Goal: Check status: Check status

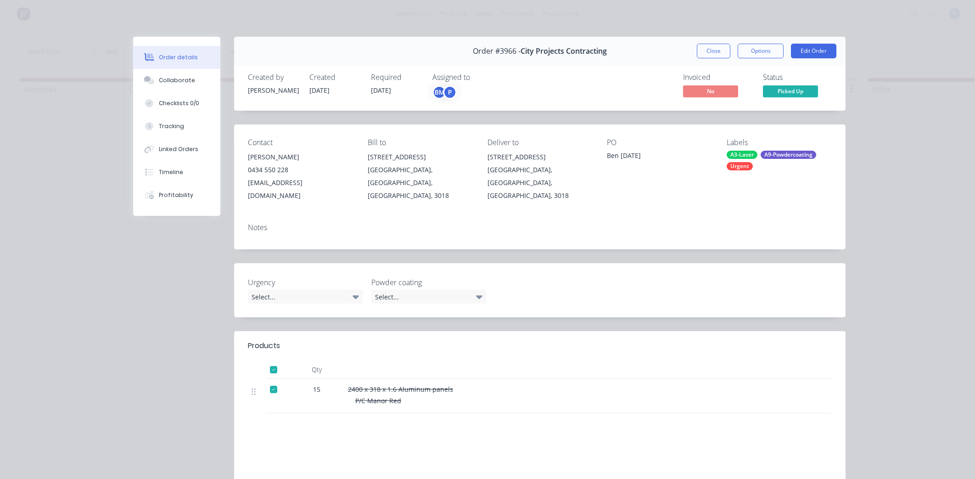
scroll to position [0, 2154]
click at [716, 51] on button "Close" at bounding box center [714, 51] width 34 height 15
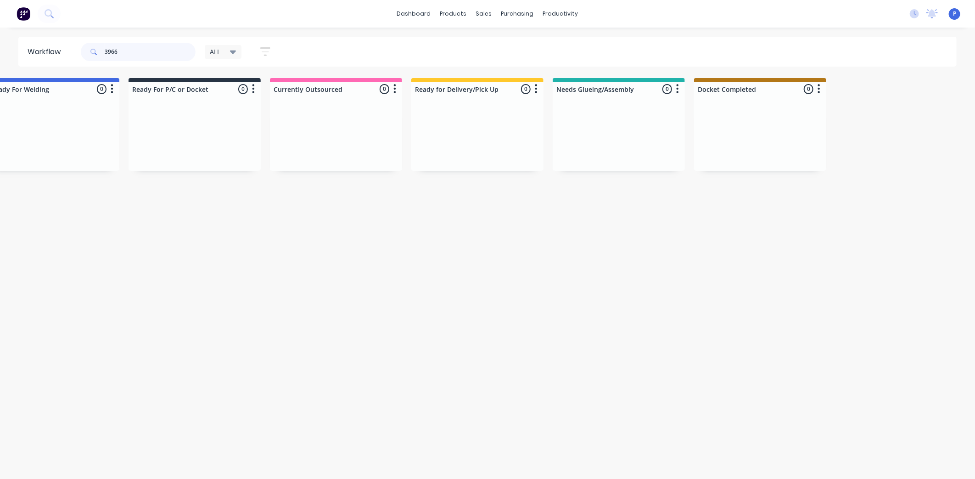
click at [140, 52] on input "3966" at bounding box center [150, 52] width 91 height 18
type input "3"
type input "3468"
drag, startPoint x: 240, startPoint y: 285, endPoint x: 301, endPoint y: 296, distance: 62.6
click at [488, 15] on div "sales" at bounding box center [484, 14] width 25 height 14
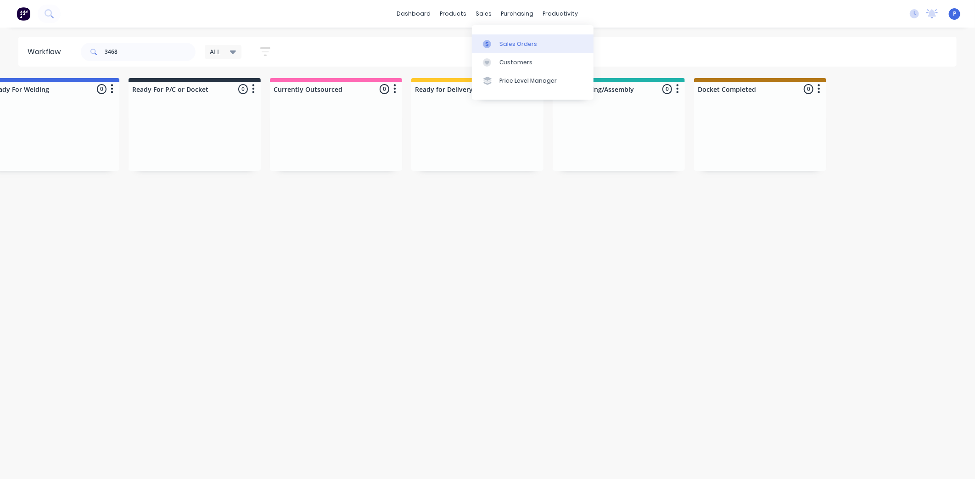
click at [507, 45] on div "Sales Orders" at bounding box center [519, 44] width 38 height 8
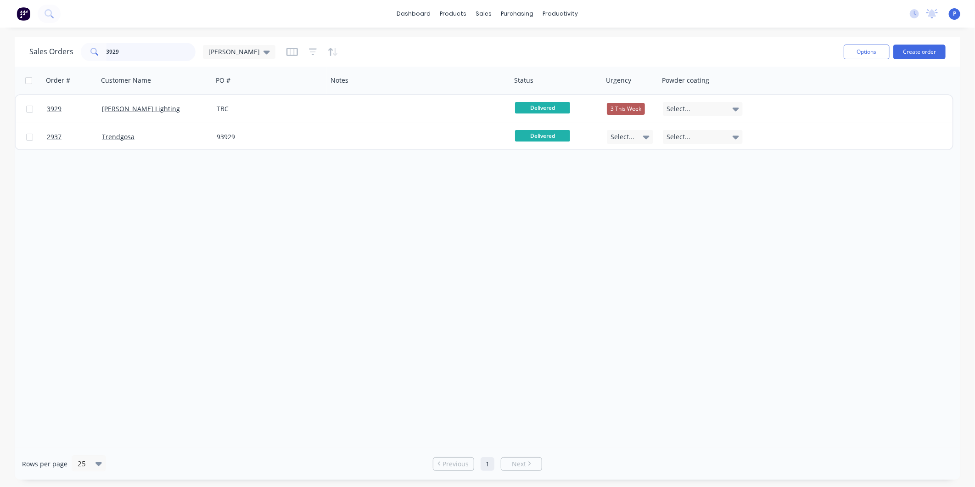
click at [131, 52] on input "3929" at bounding box center [152, 52] width 90 height 18
type input "3"
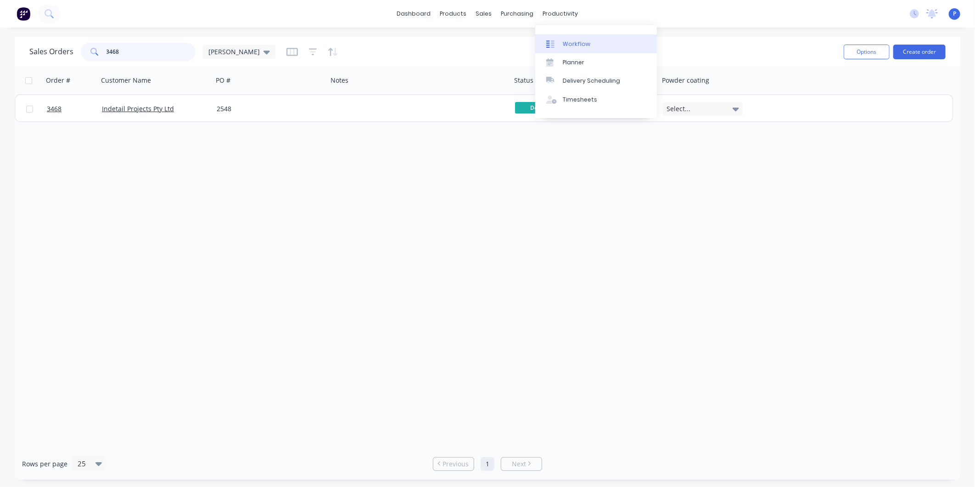
type input "3468"
click at [561, 43] on link "Workflow" at bounding box center [596, 43] width 122 height 18
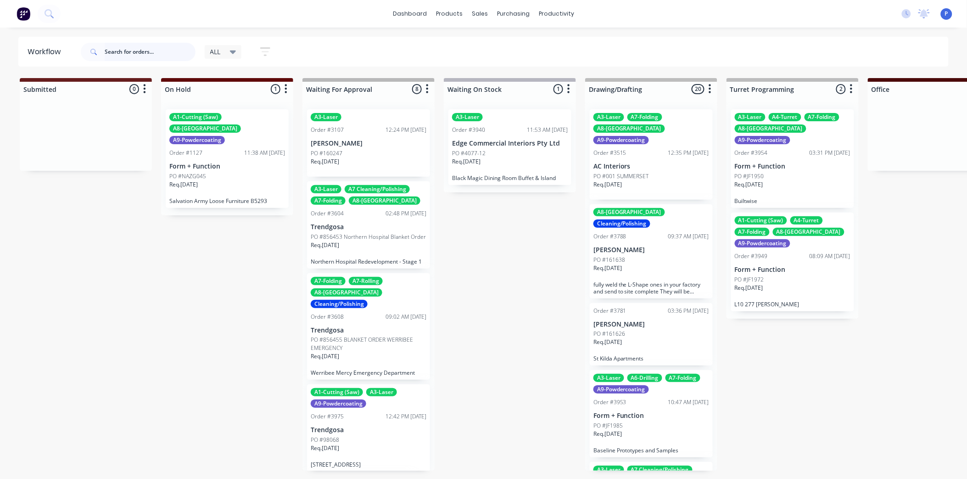
click at [130, 49] on input "text" at bounding box center [150, 52] width 91 height 18
type input "3"
type input "3903"
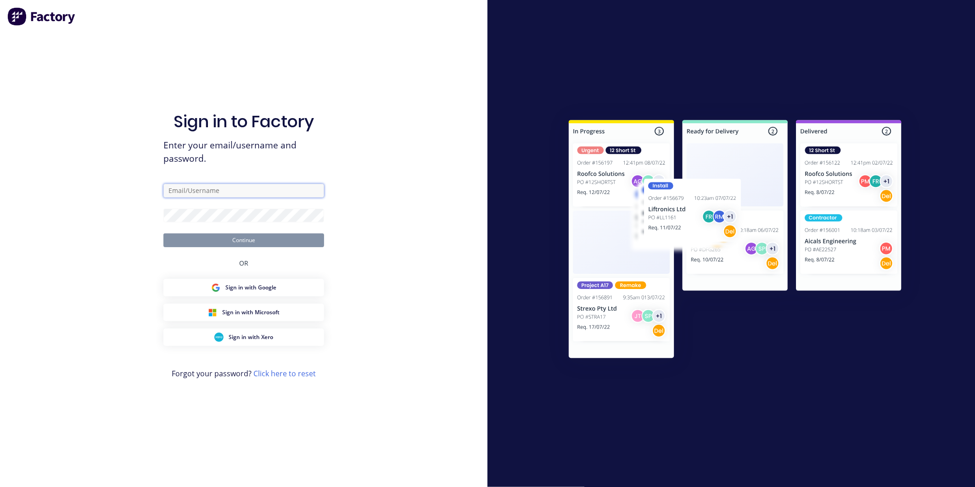
type input "powdercoat@abbin.com.au"
click at [266, 237] on button "Continue" at bounding box center [243, 240] width 161 height 14
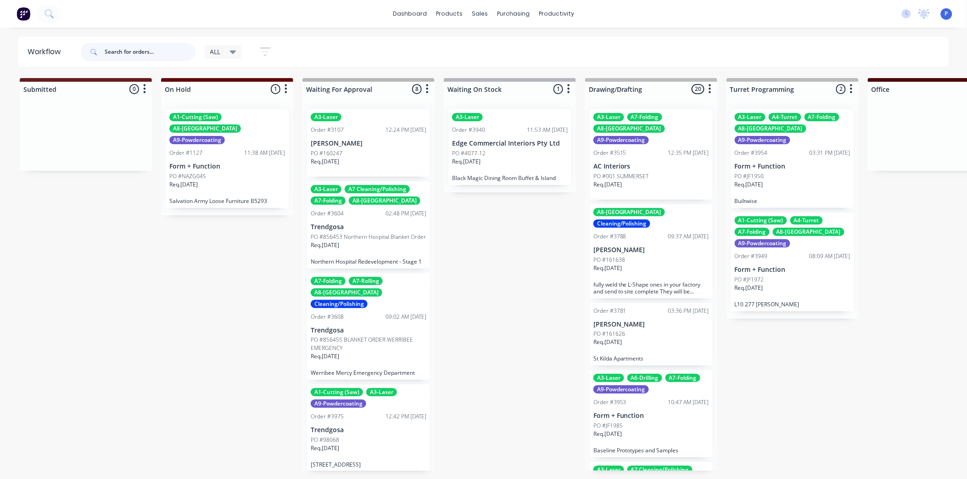
click at [116, 46] on input "text" at bounding box center [150, 52] width 91 height 18
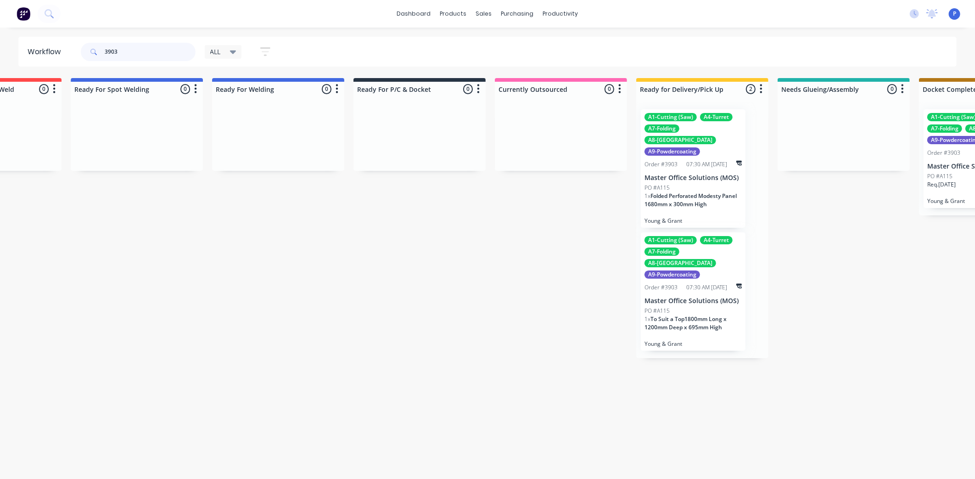
scroll to position [0, 2154]
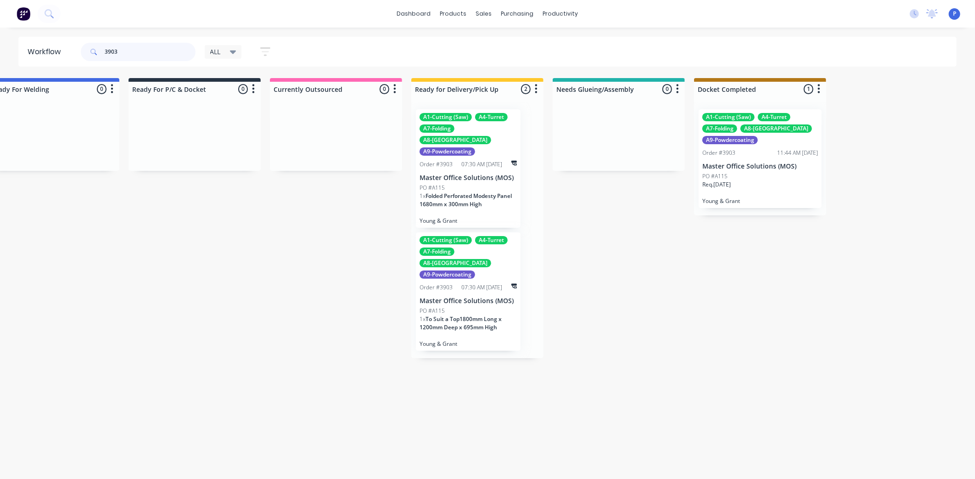
type input "3903"
click at [723, 196] on div "A1-Cutting (Saw) A4-Turret A7-Folding A8-Welding A9-Powdercoating Order #3903 1…" at bounding box center [760, 158] width 123 height 99
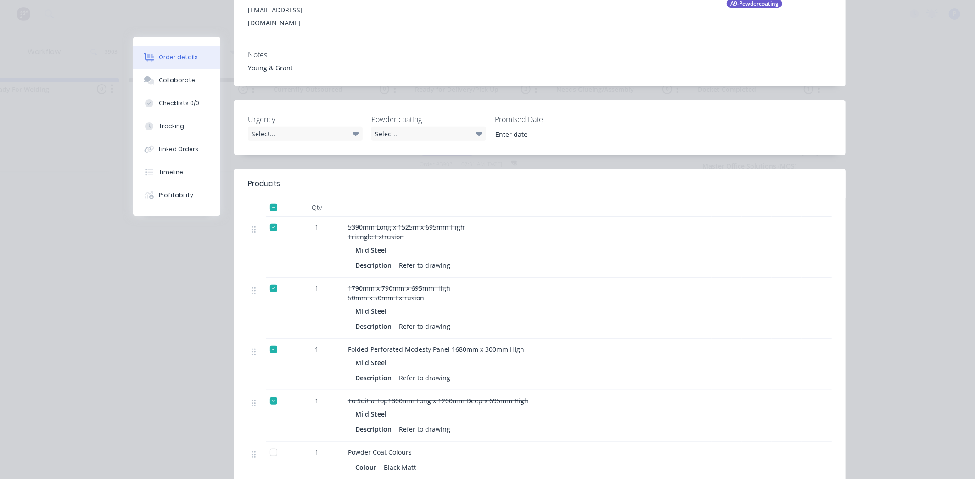
scroll to position [187, 0]
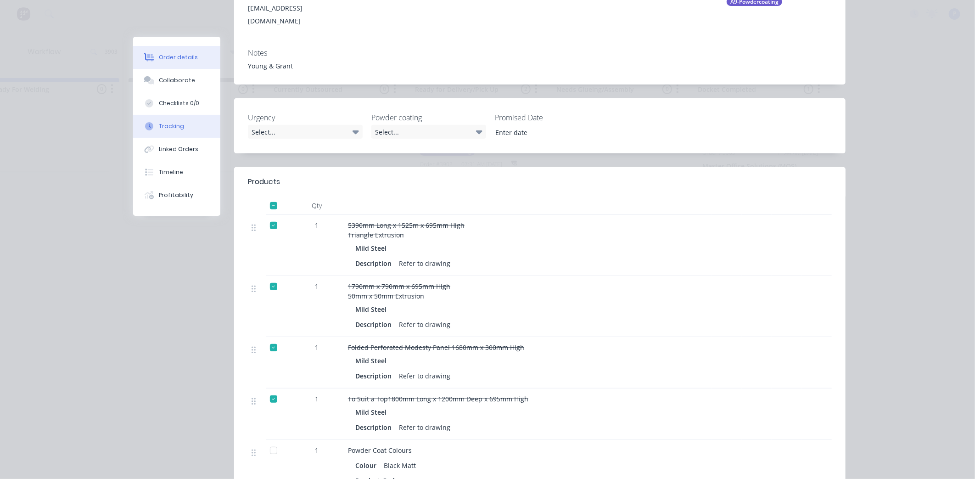
click at [186, 124] on button "Tracking" at bounding box center [176, 126] width 87 height 23
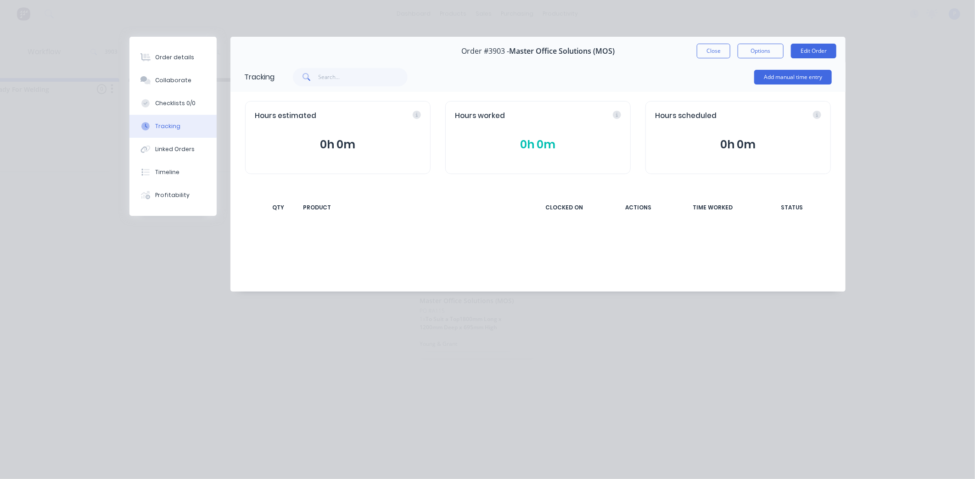
scroll to position [0, 0]
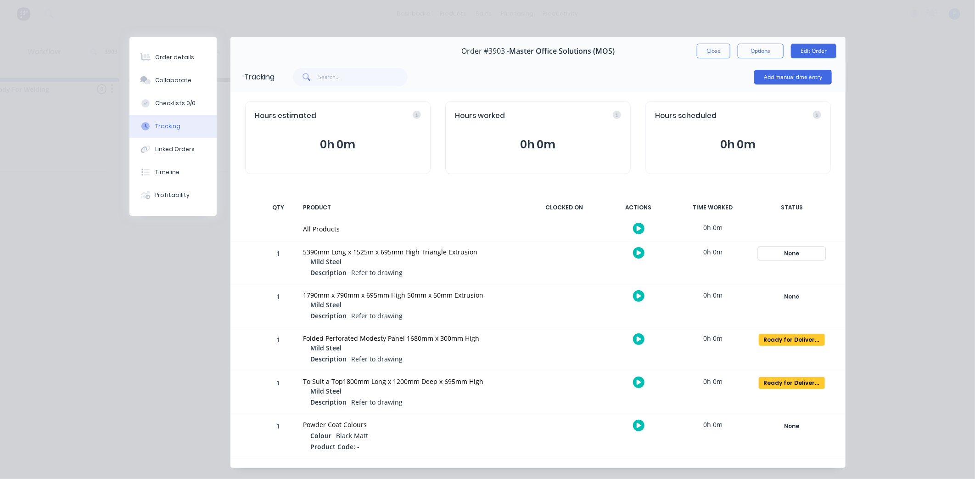
click at [787, 254] on div "None" at bounding box center [792, 253] width 66 height 12
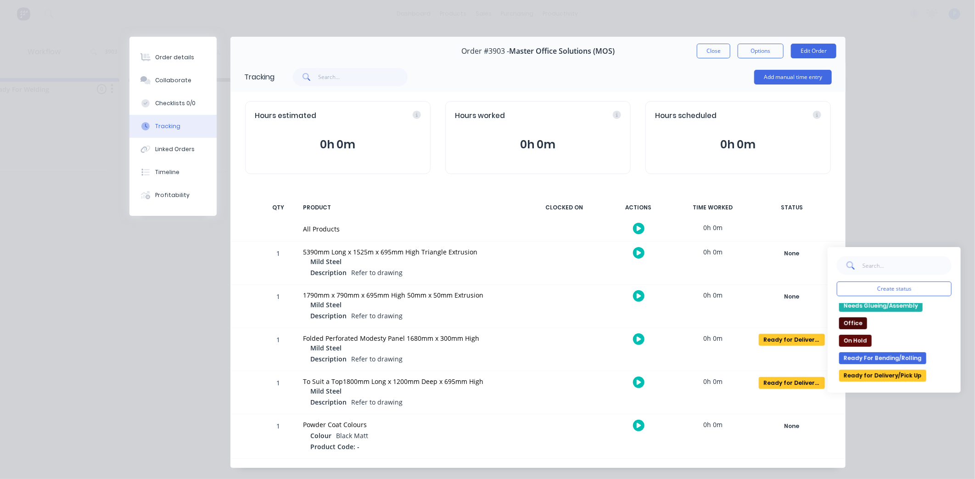
scroll to position [136, 0]
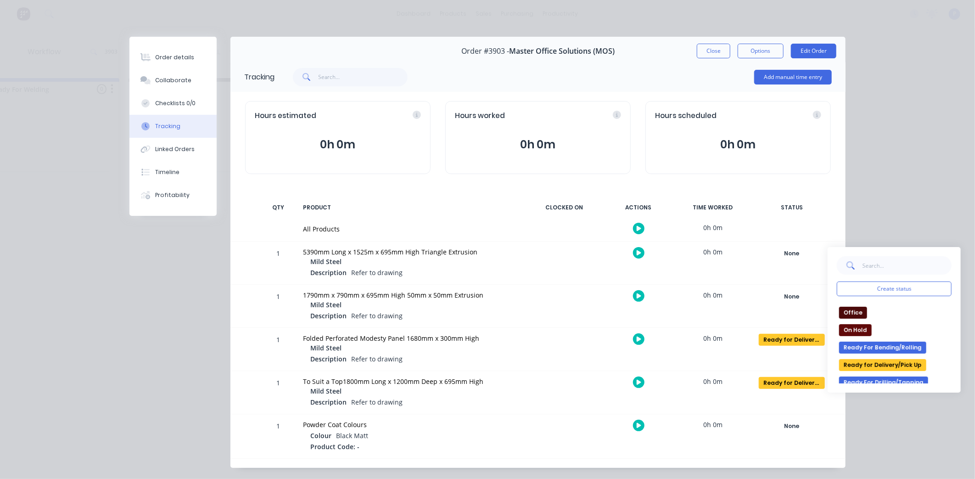
click at [886, 365] on button "Ready for Delivery/Pick Up" at bounding box center [882, 365] width 87 height 12
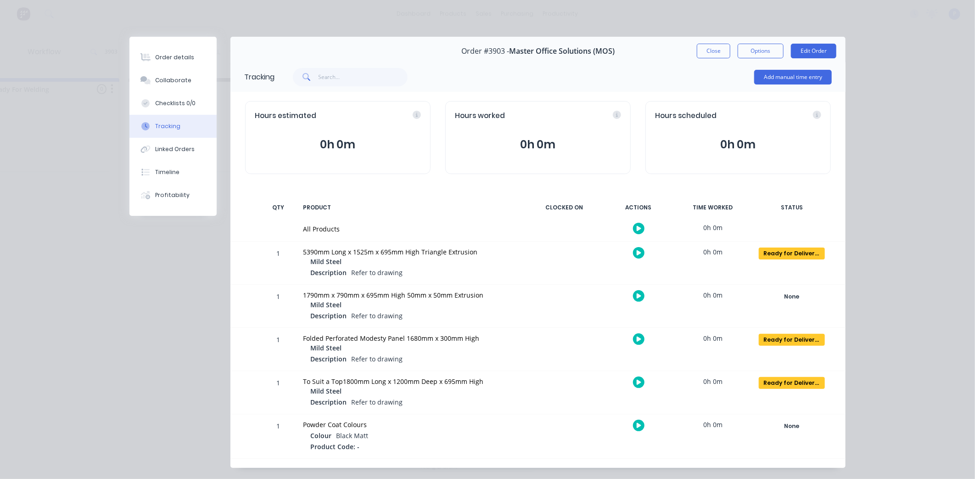
click at [175, 45] on div "Order details Collaborate Checklists 0/0 Tracking Linked Orders Timeline Profit…" at bounding box center [172, 126] width 87 height 179
click at [180, 53] on div "Order details" at bounding box center [174, 57] width 39 height 8
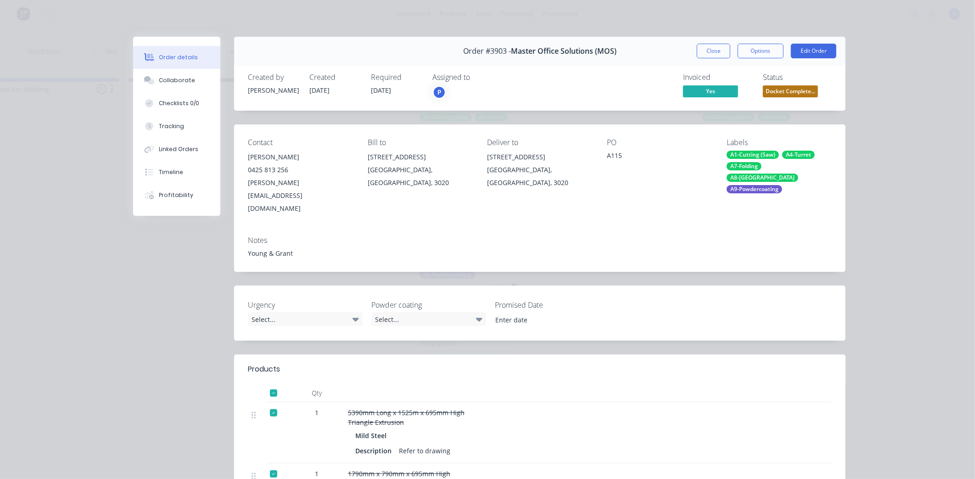
scroll to position [140, 0]
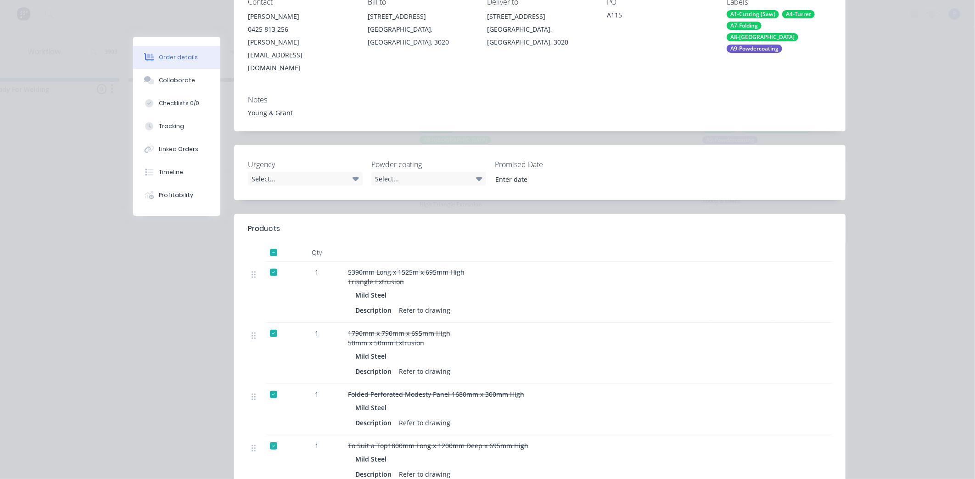
click at [258, 328] on div at bounding box center [257, 334] width 11 height 12
click at [275, 324] on div at bounding box center [273, 333] width 18 height 18
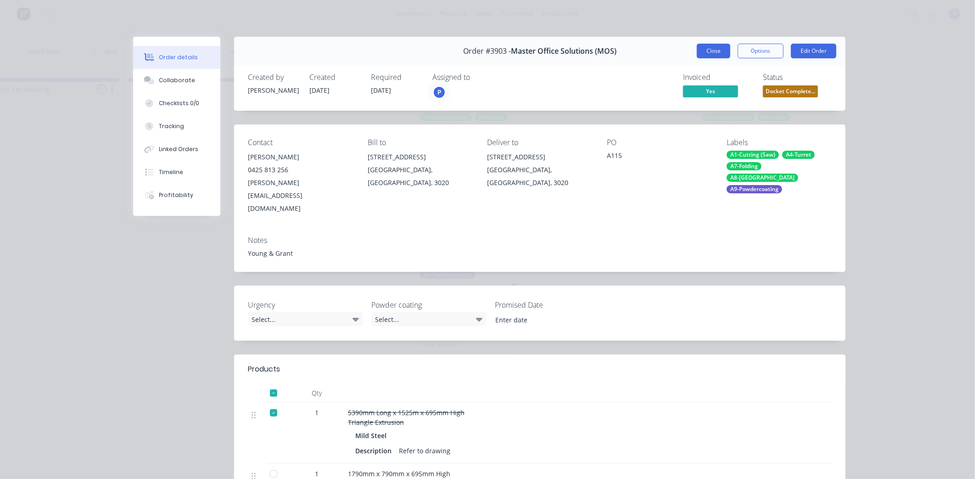
click at [704, 51] on button "Close" at bounding box center [714, 51] width 34 height 15
